Goal: Contribute content

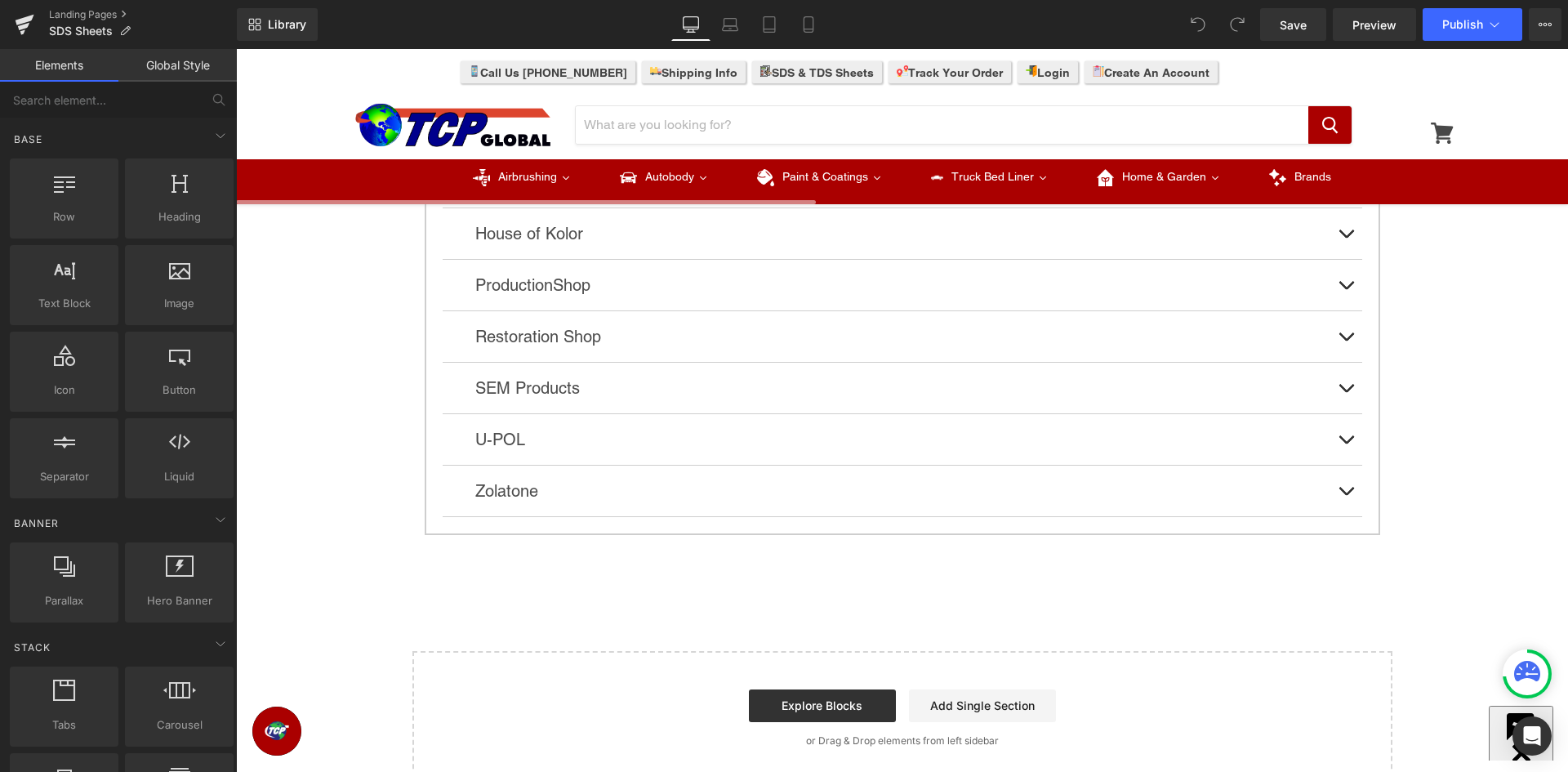
scroll to position [408, 0]
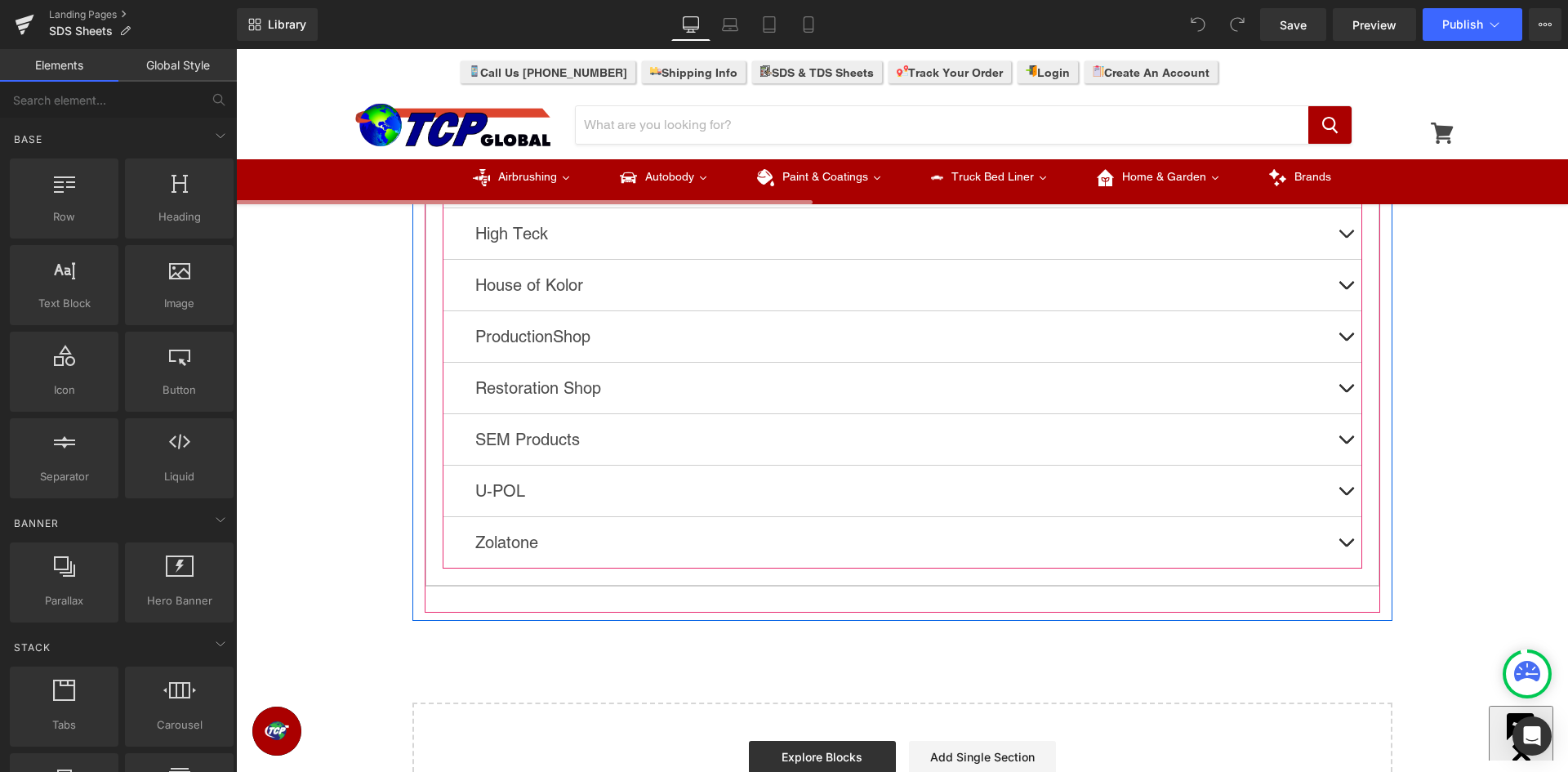
click at [561, 400] on div "Restoration Shop Text Block" at bounding box center [902, 388] width 854 height 26
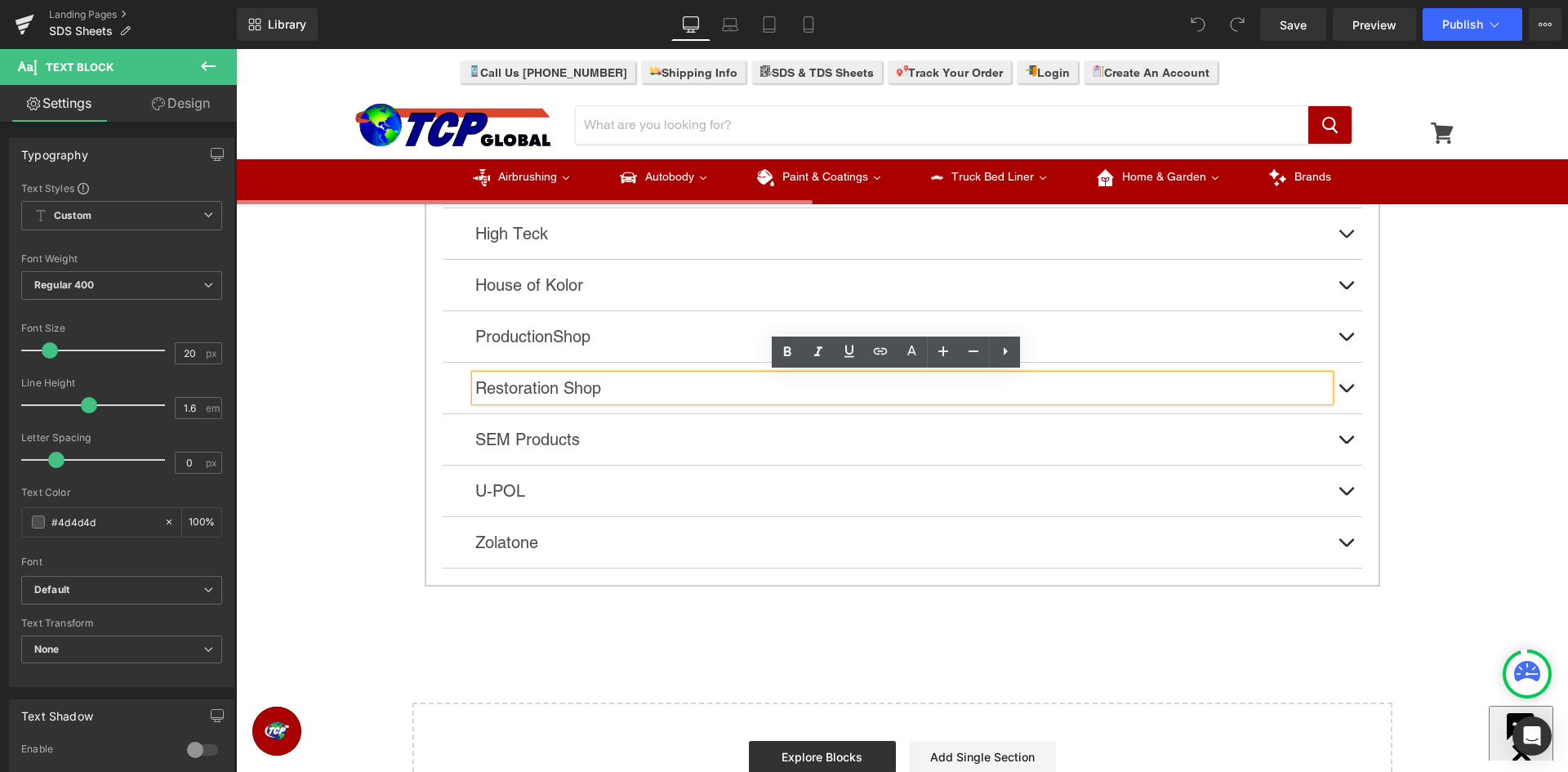
click at [1340, 388] on button at bounding box center [1346, 388] width 32 height 51
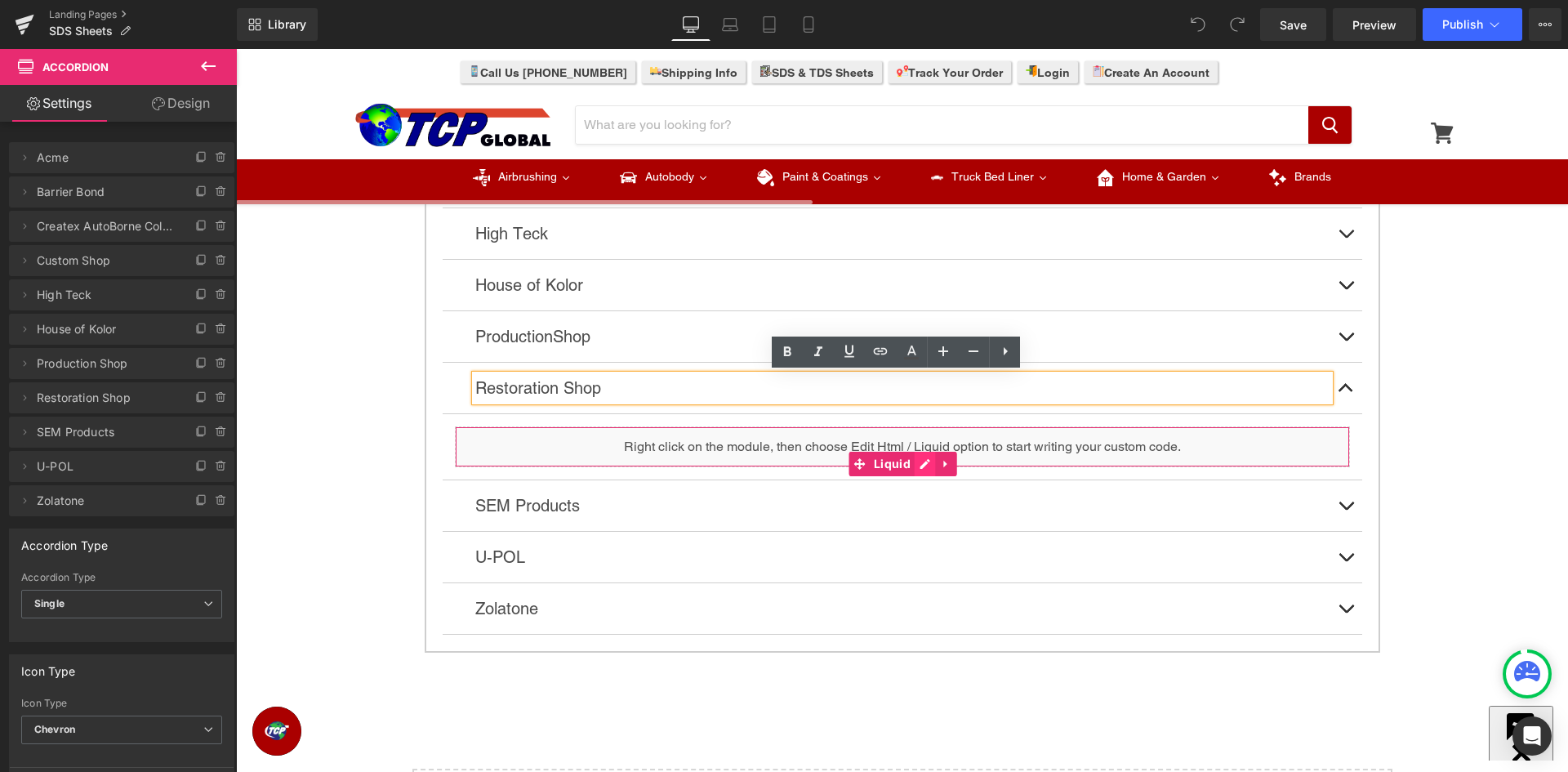
click at [915, 461] on div "Liquid" at bounding box center [902, 447] width 895 height 41
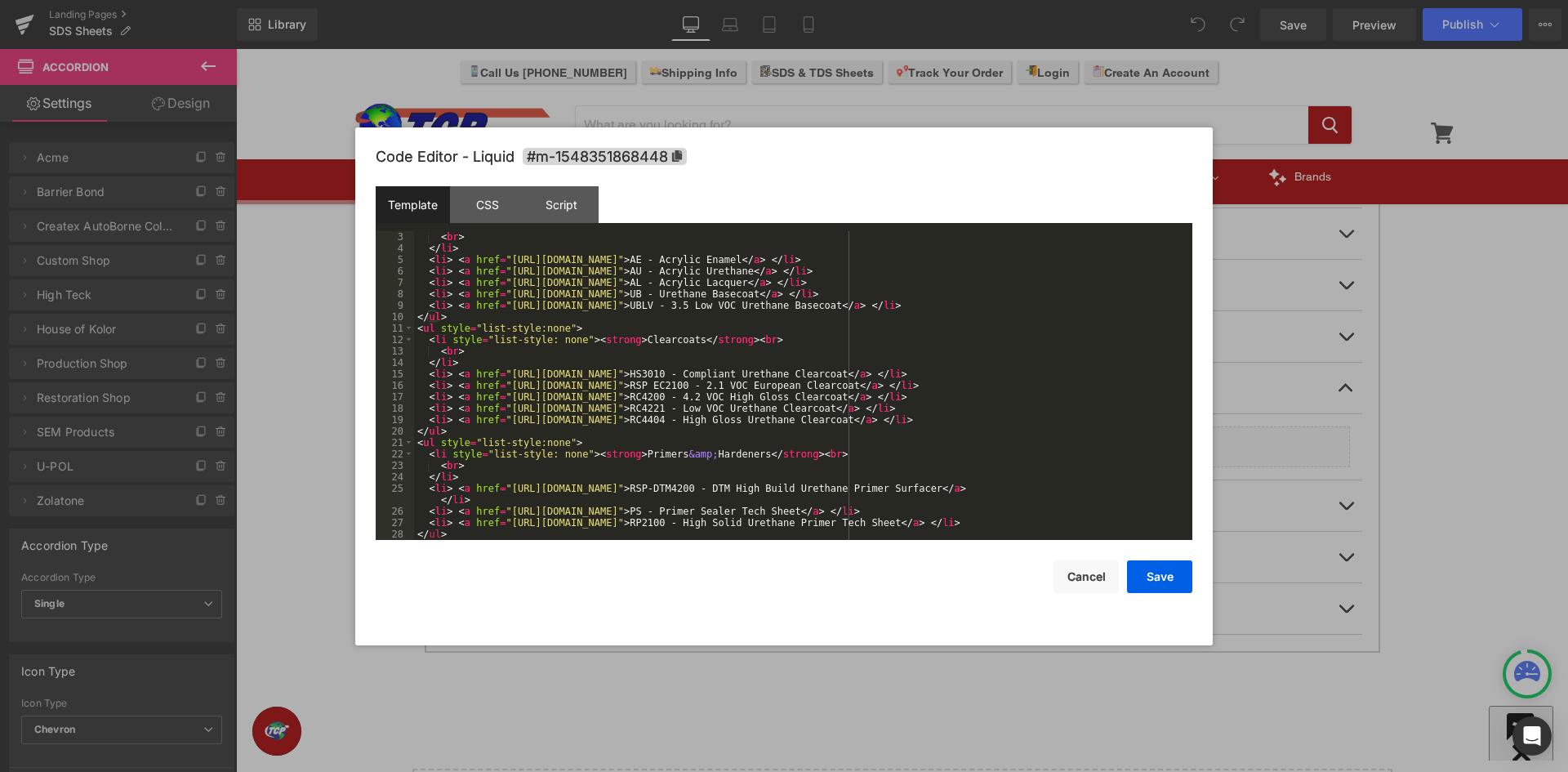
scroll to position [23, 0]
click at [1069, 574] on button "Cancel" at bounding box center [1085, 576] width 66 height 32
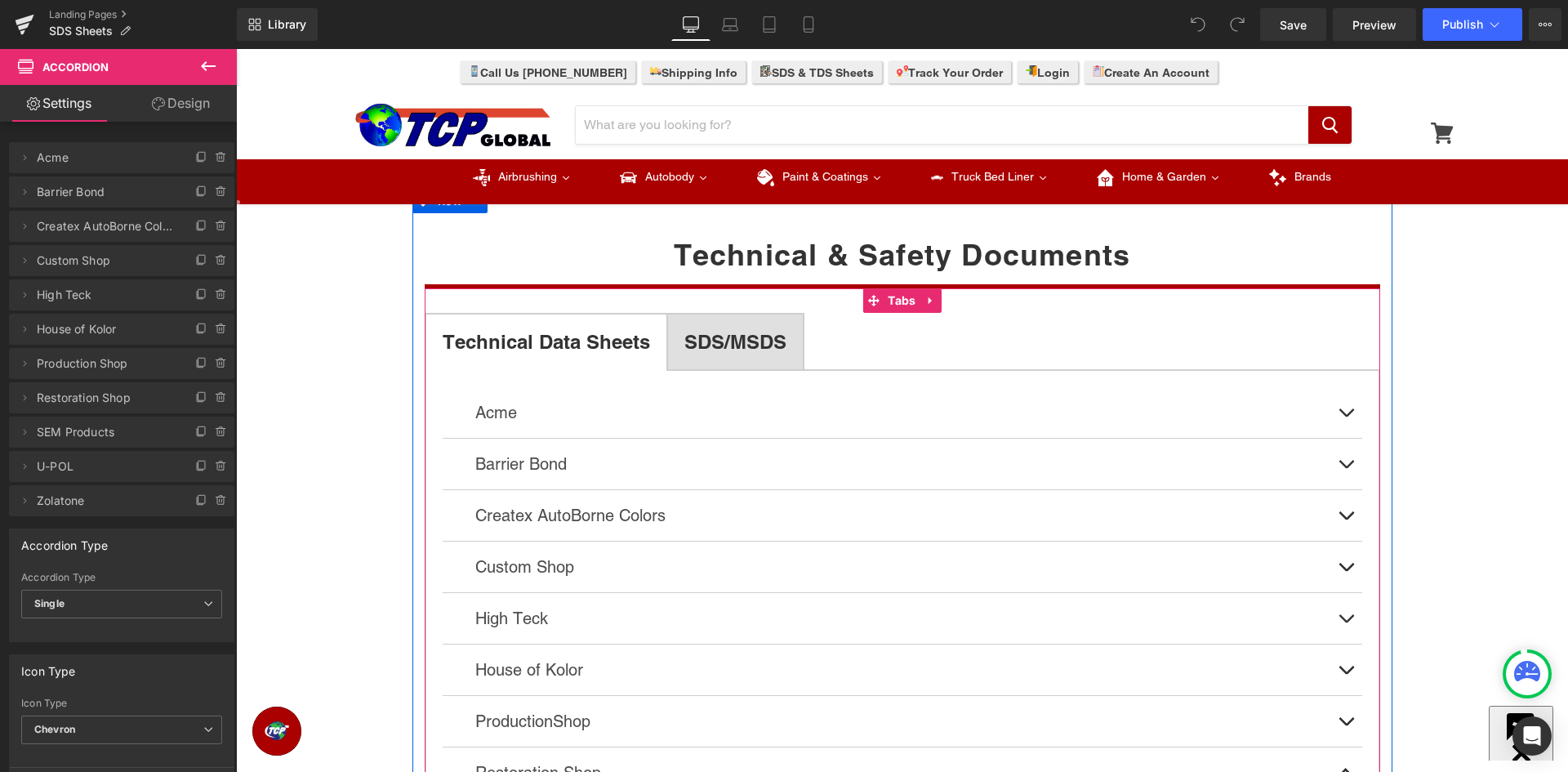
scroll to position [0, 0]
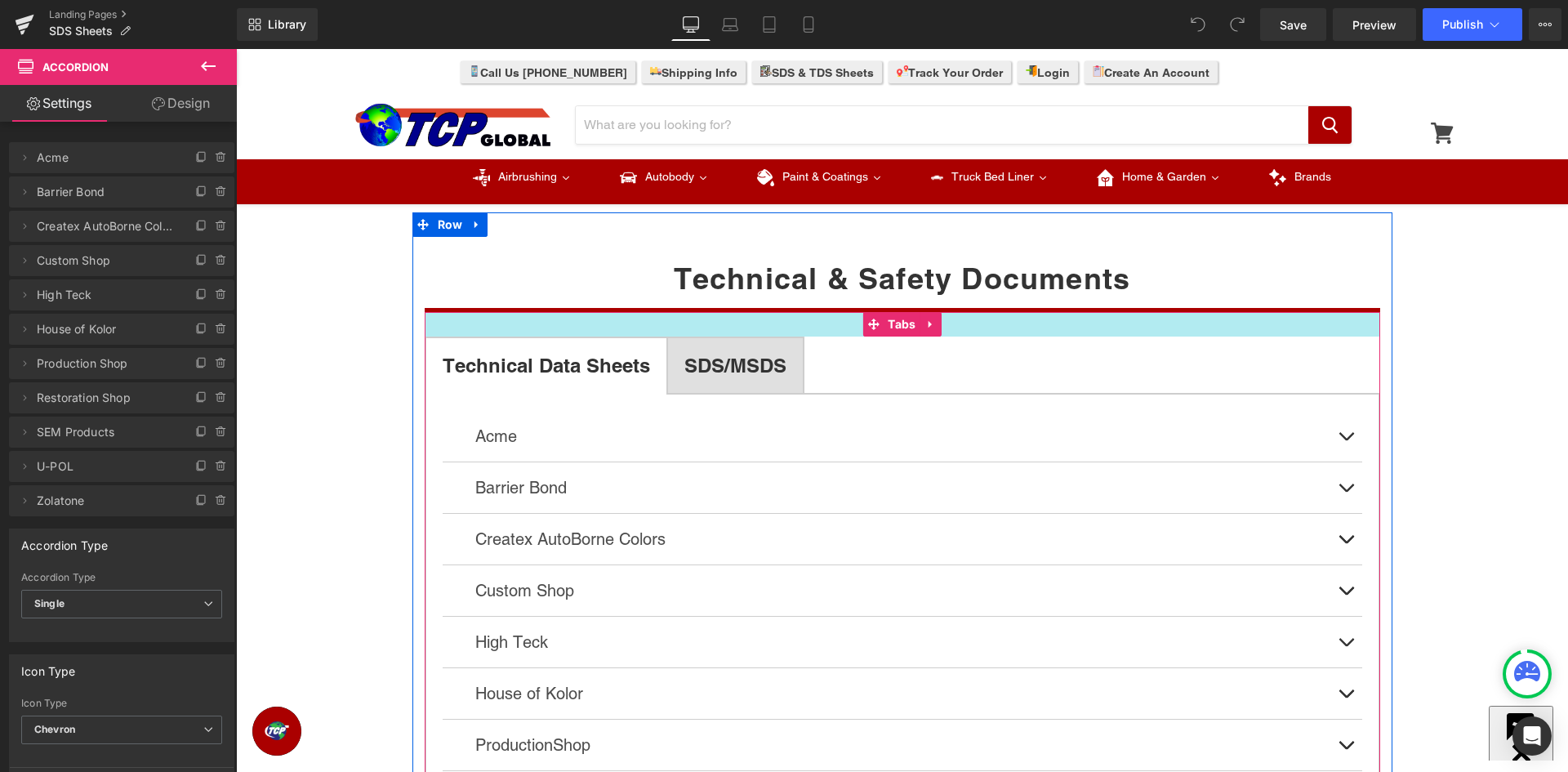
click at [766, 367] on b "SDS/MSDS" at bounding box center [735, 365] width 102 height 23
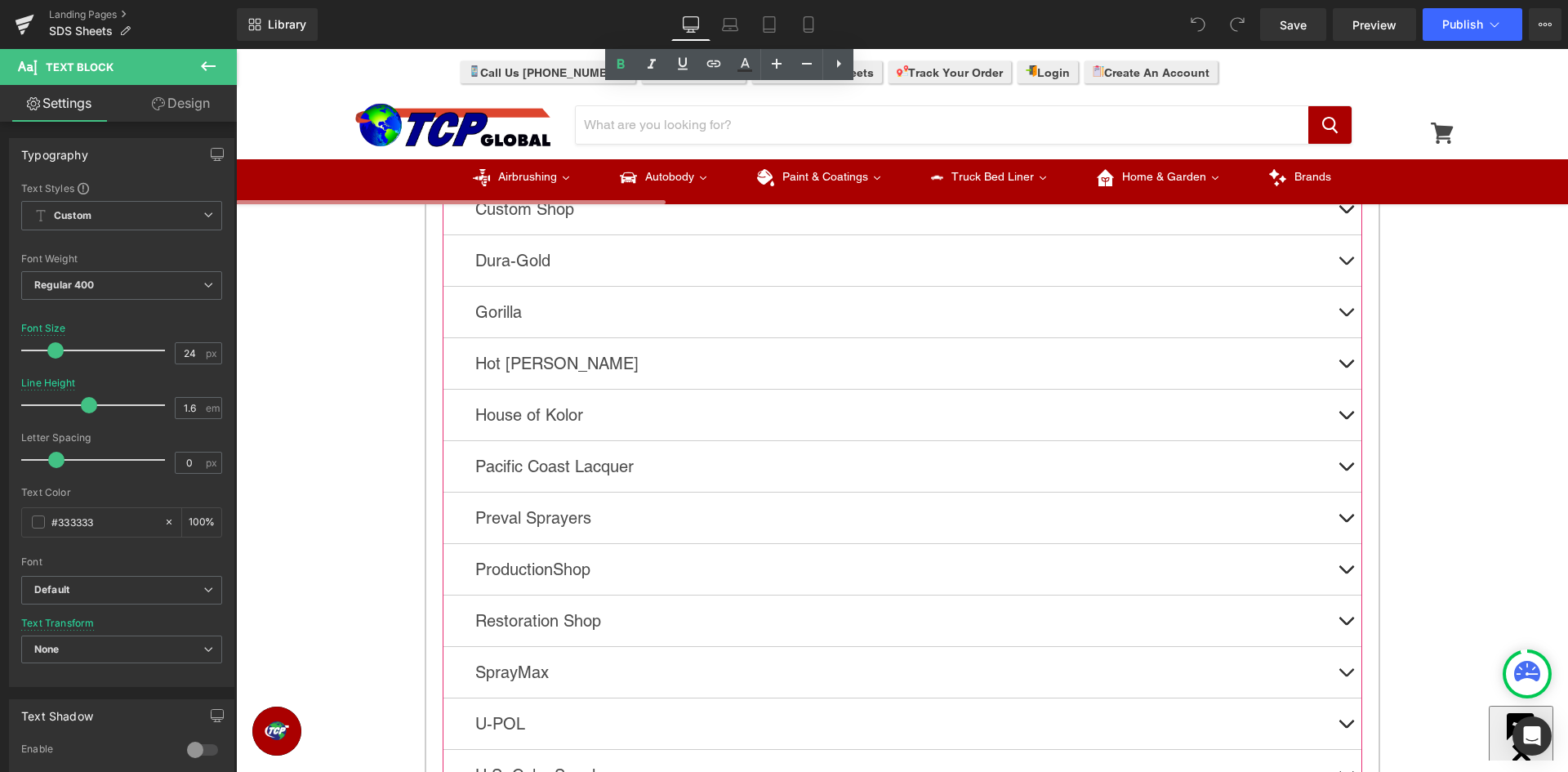
scroll to position [654, 0]
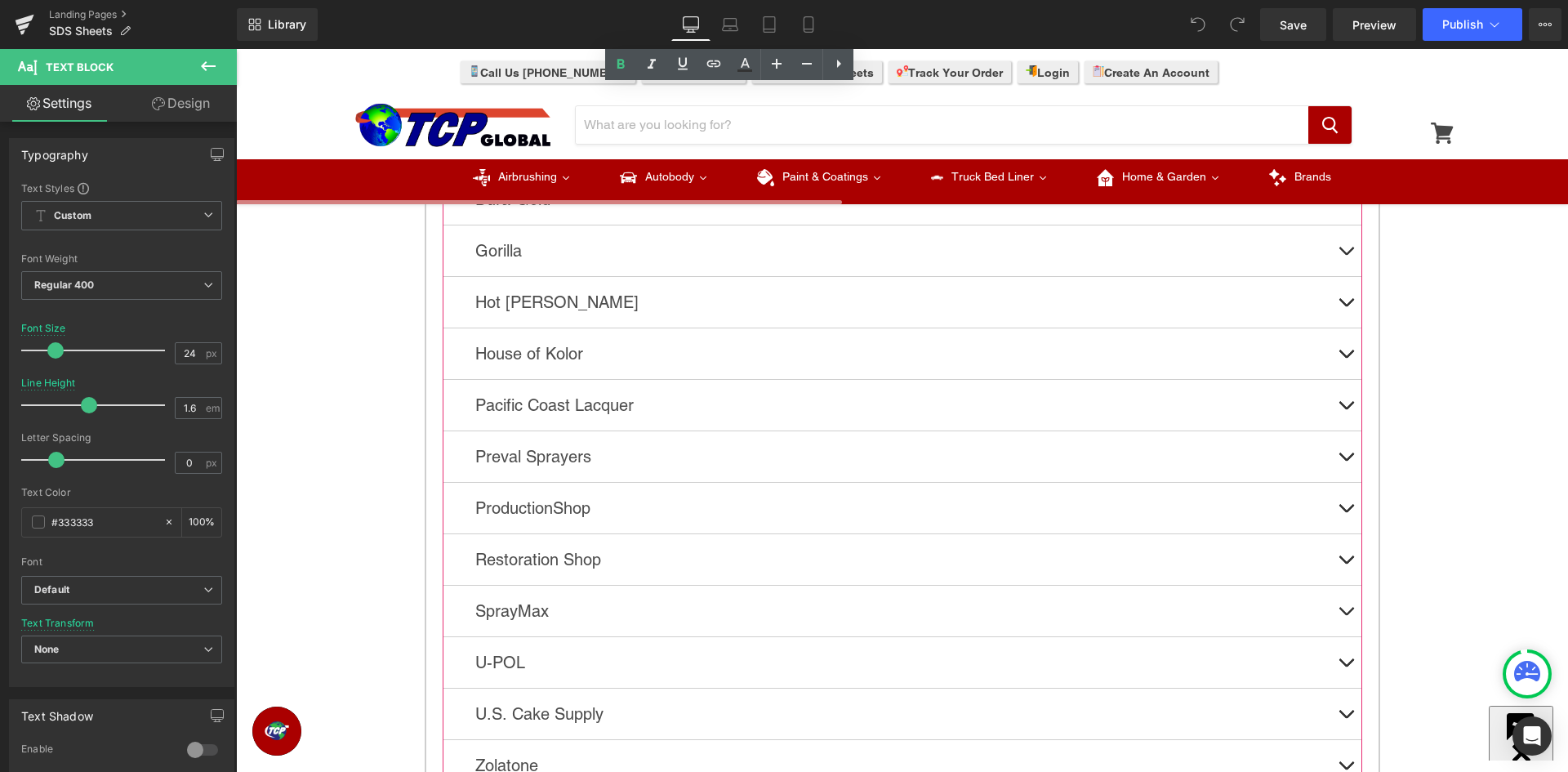
click at [1339, 555] on button at bounding box center [1346, 560] width 32 height 51
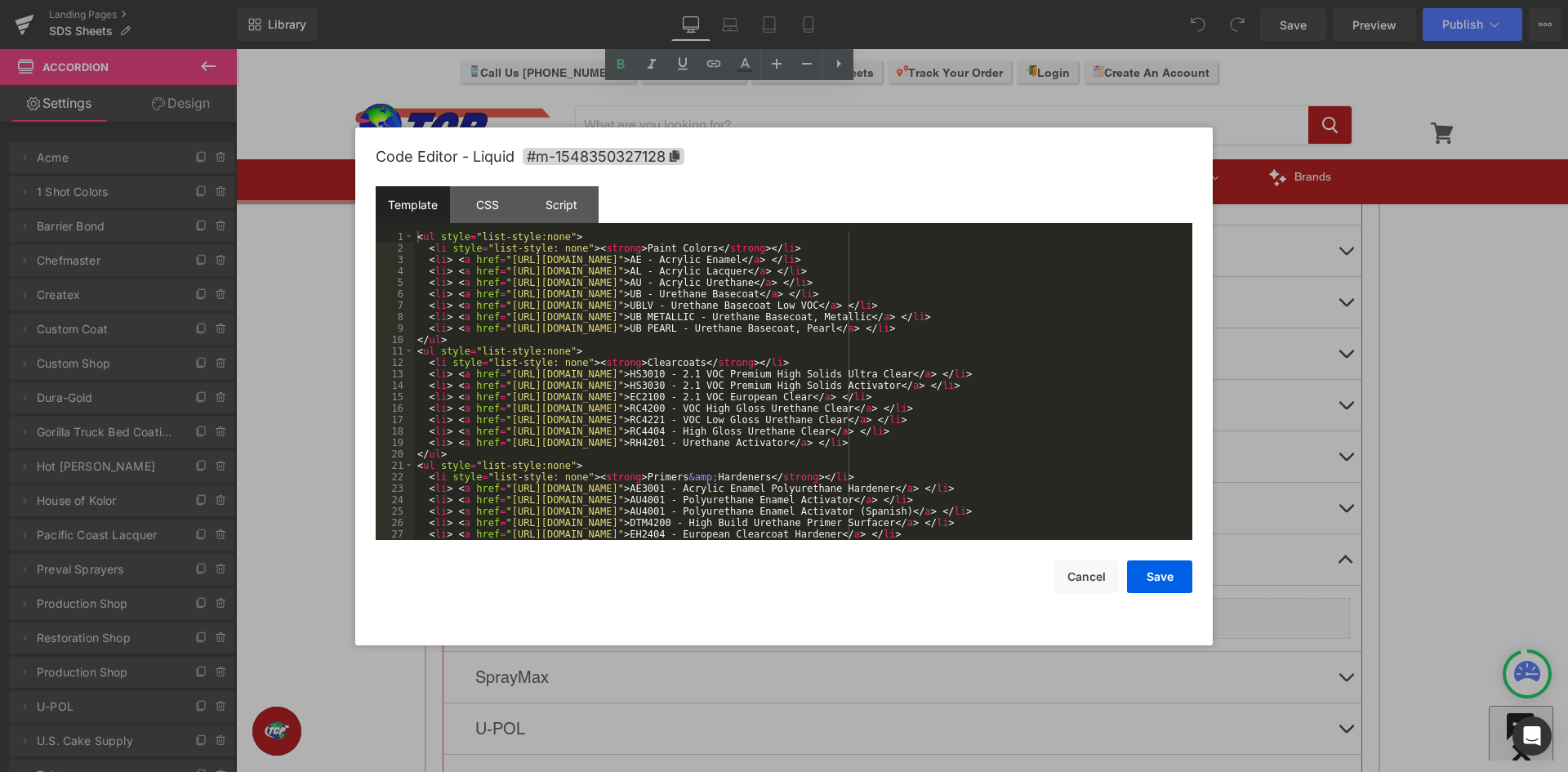
click at [914, 606] on div "Liquid" at bounding box center [902, 618] width 895 height 41
click at [743, 259] on div "< ul style = "list-style:none" > < li style = "list-style: none" > < strong > P…" at bounding box center [800, 397] width 772 height 331
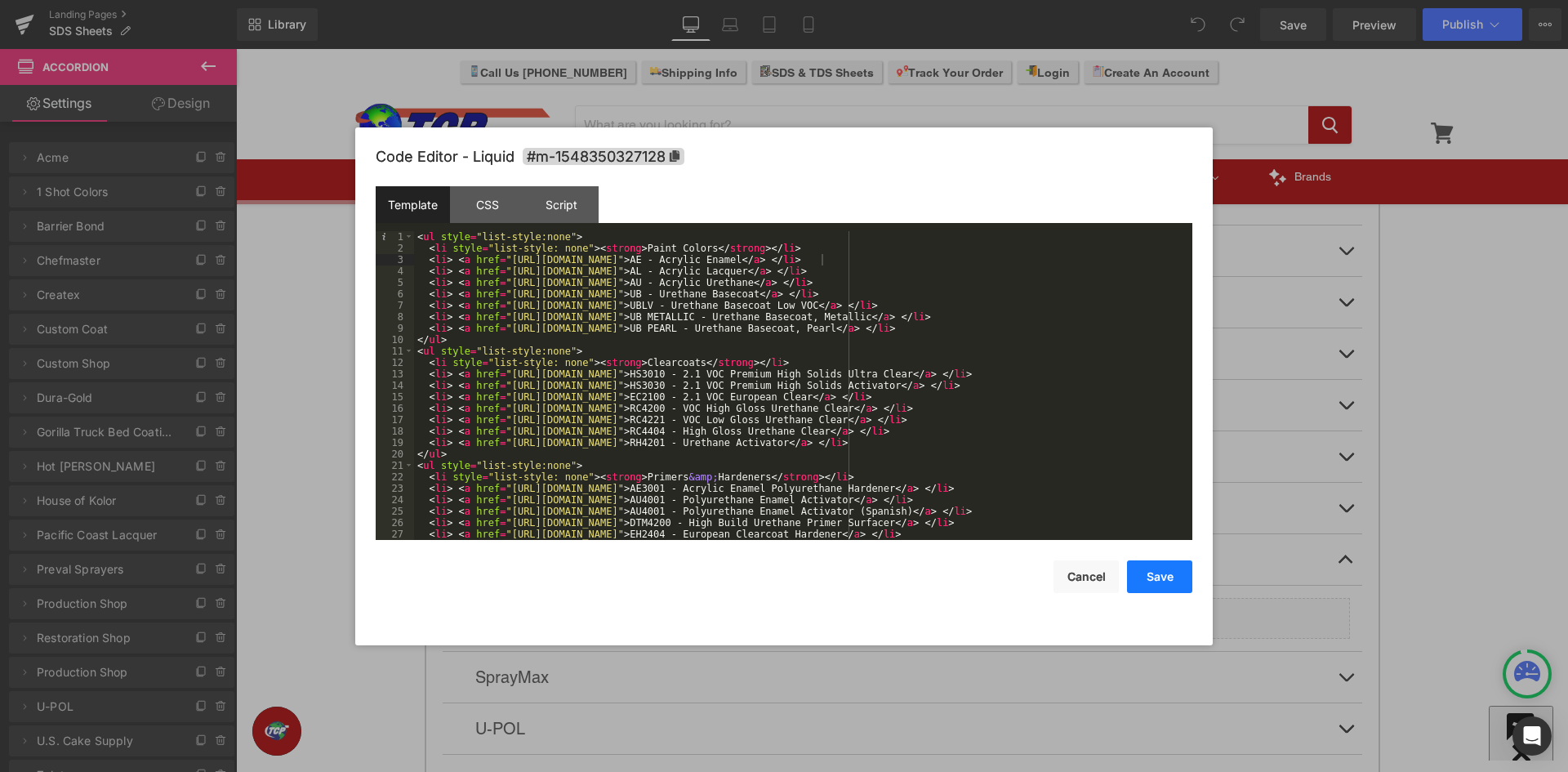
click at [1164, 584] on button "Save" at bounding box center [1159, 576] width 66 height 32
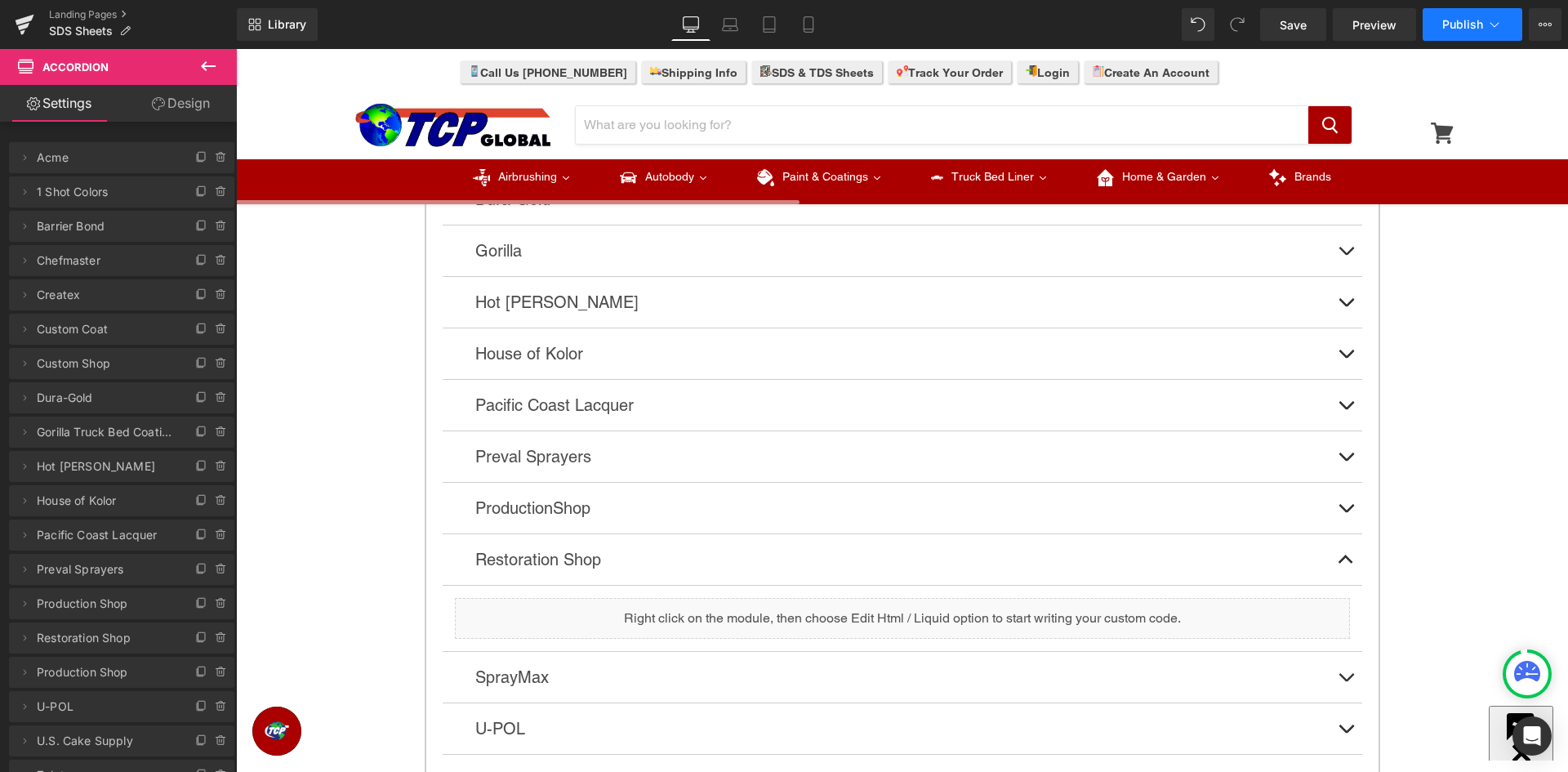
click at [1446, 24] on span "Publish" at bounding box center [1462, 25] width 41 height 13
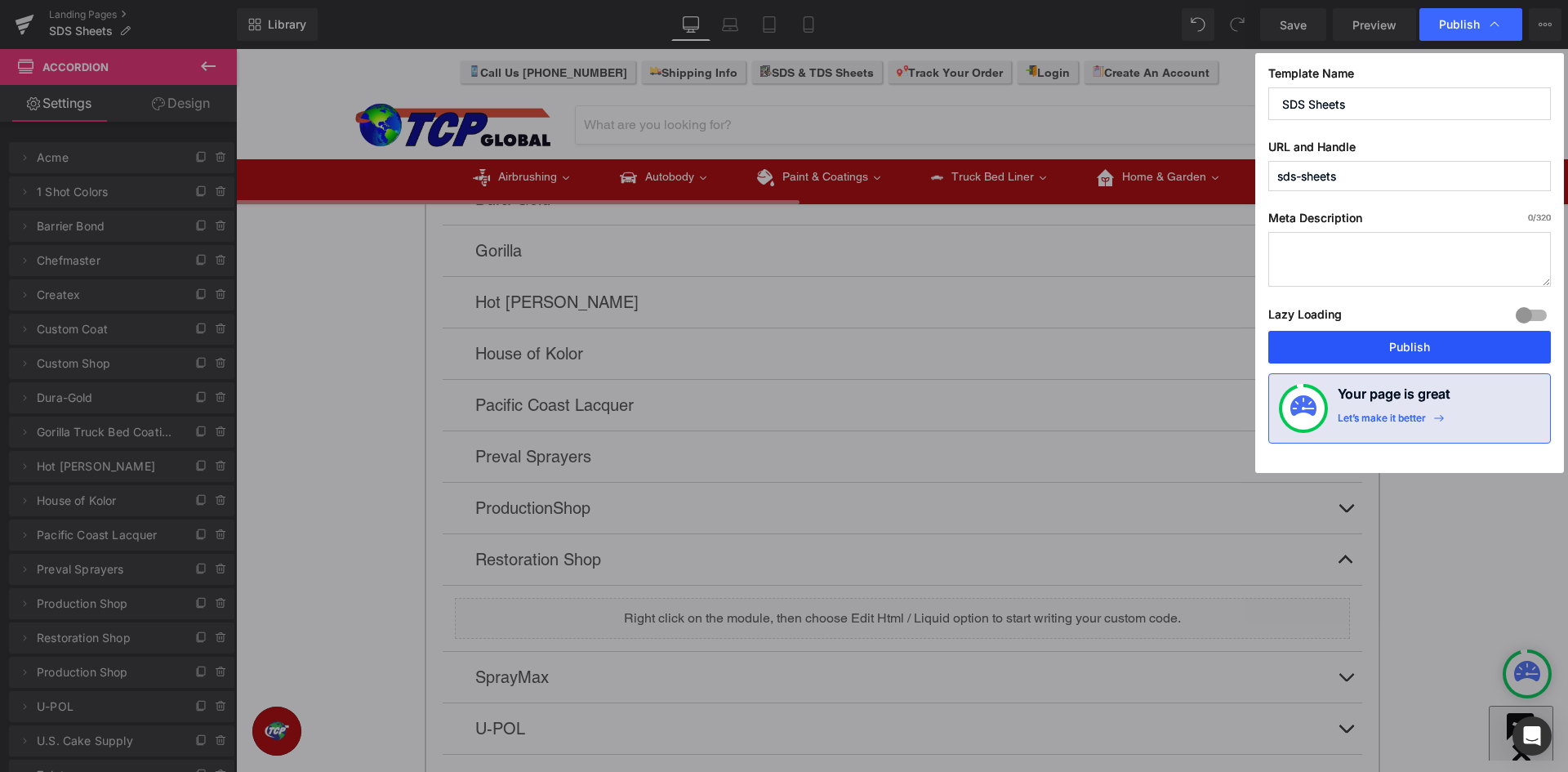
click at [1415, 348] on button "Publish" at bounding box center [1409, 347] width 283 height 32
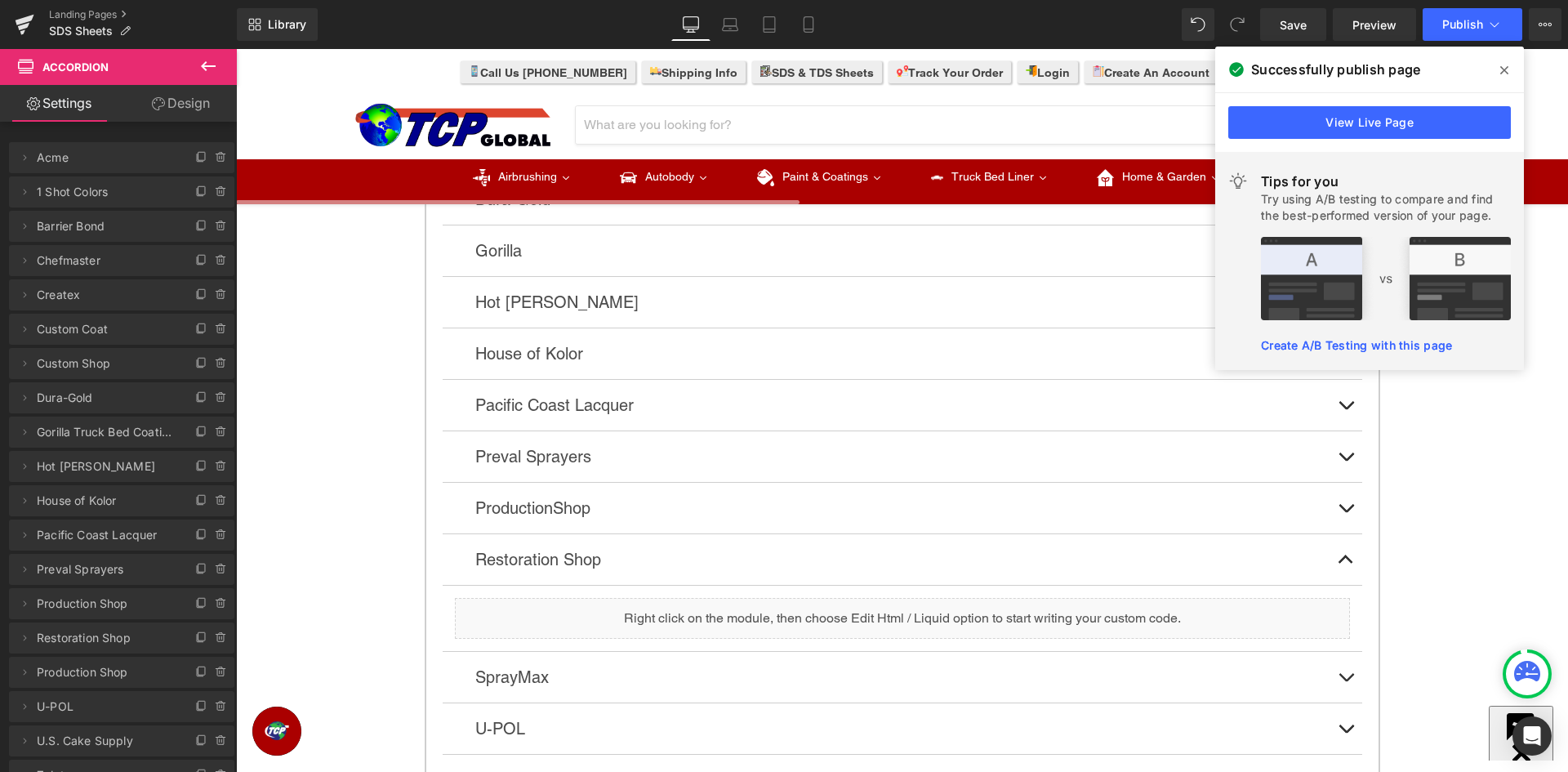
click at [1506, 69] on icon at bounding box center [1503, 70] width 8 height 8
